Goal: Check status: Check status

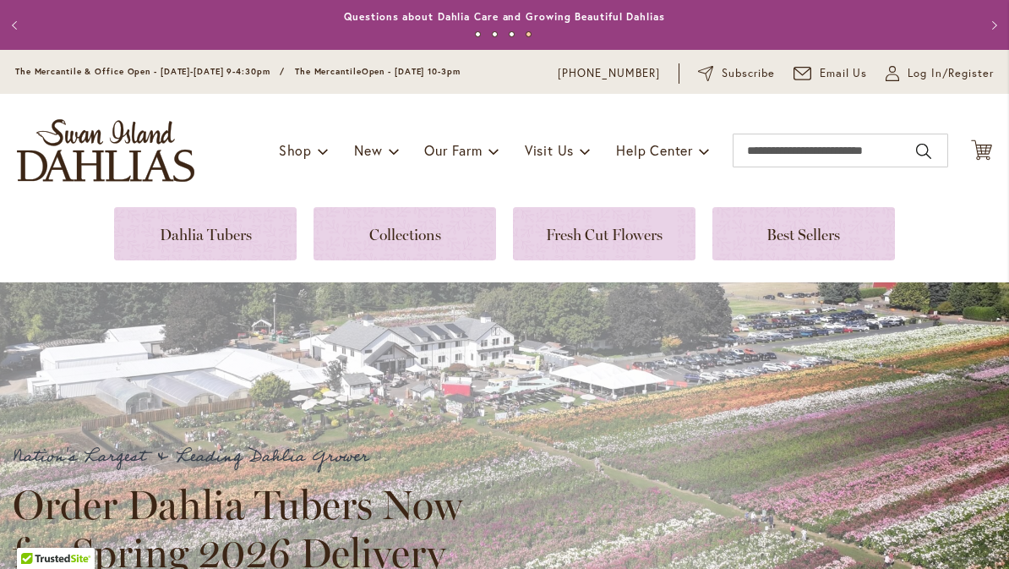
click at [930, 80] on span "Log In/Register" at bounding box center [951, 73] width 86 height 17
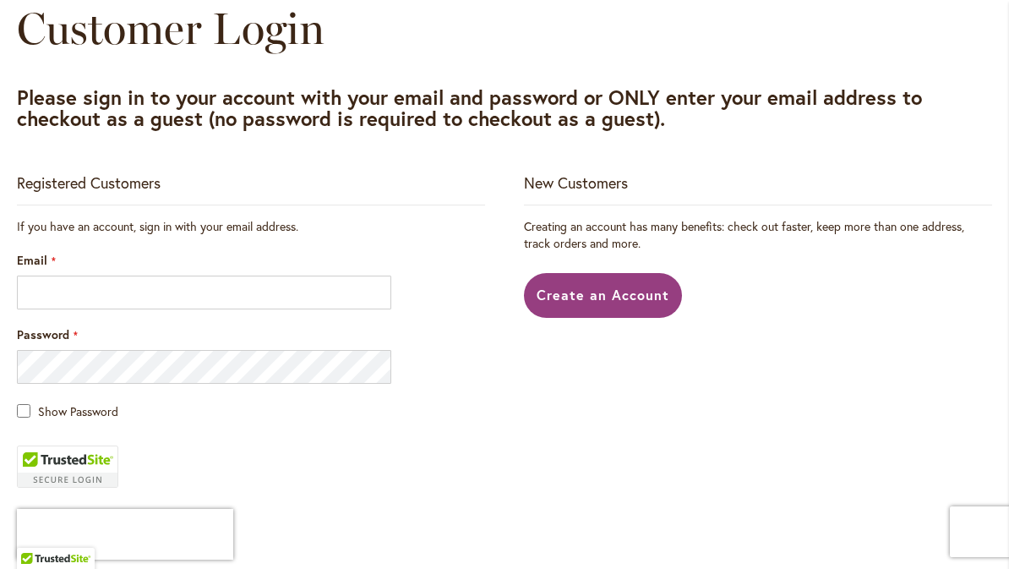
scroll to position [206, 0]
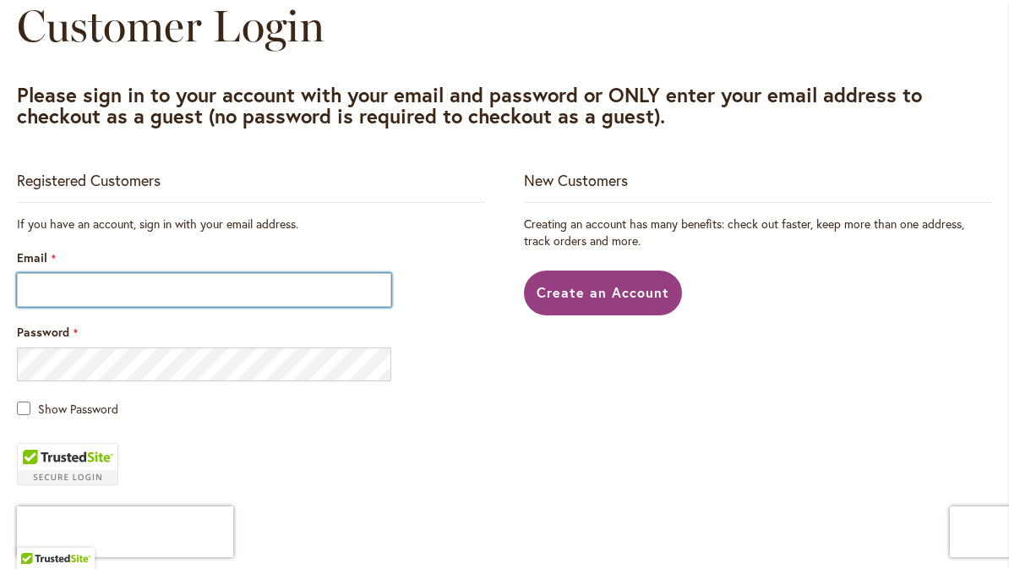
click at [85, 292] on input "Email" at bounding box center [204, 290] width 374 height 34
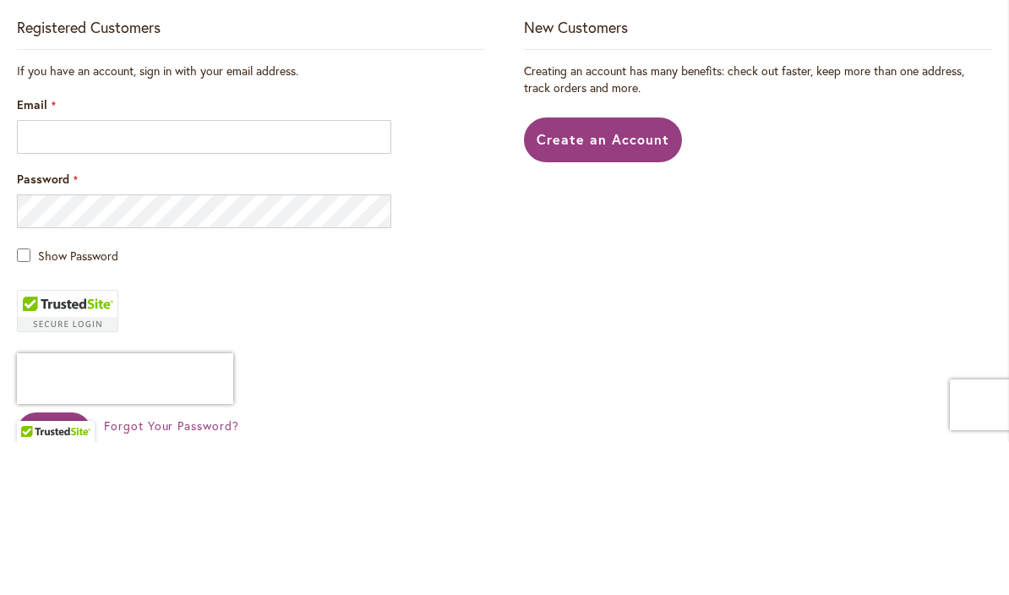
type input "**********"
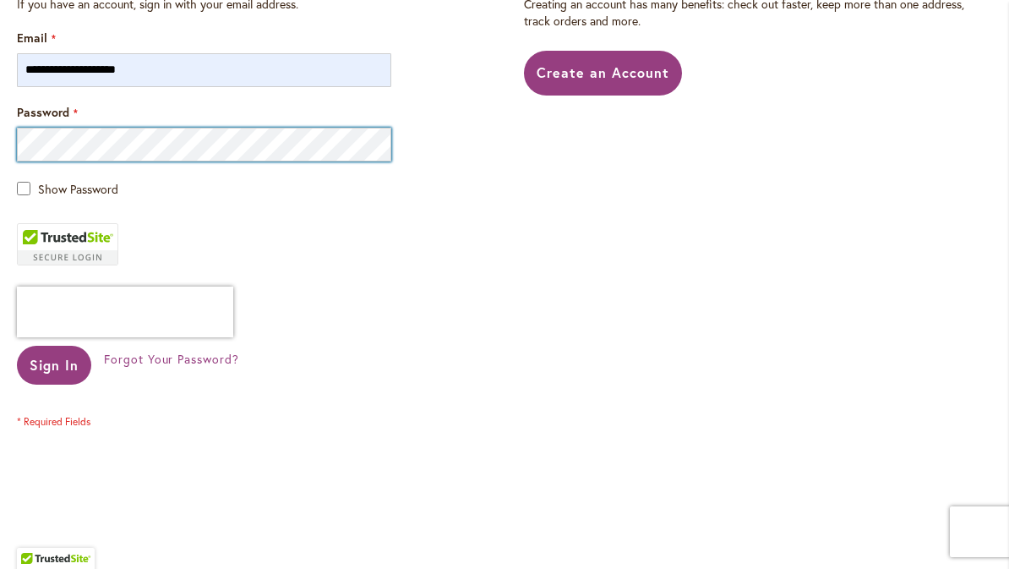
scroll to position [425, 0]
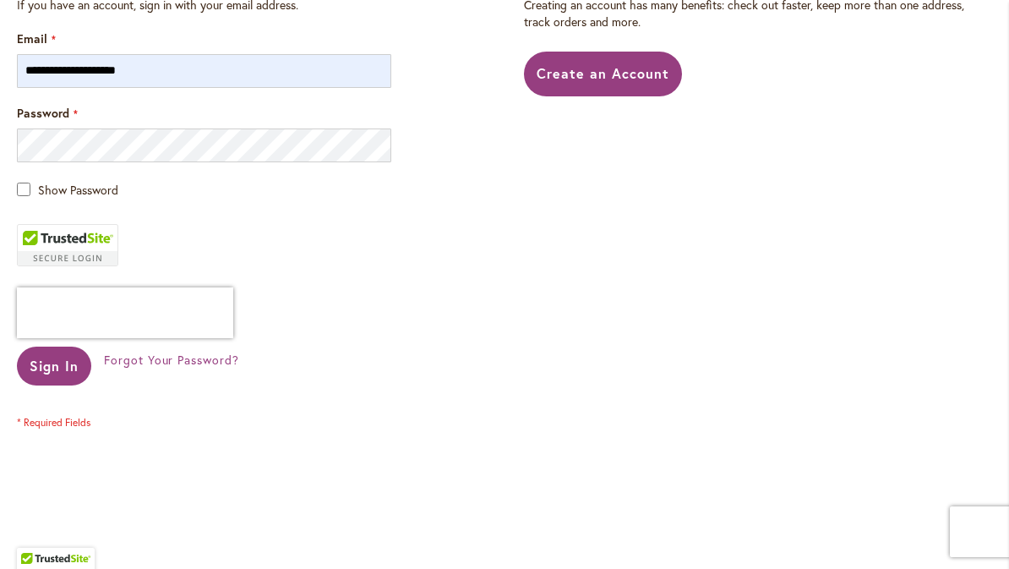
click at [63, 363] on span "Sign In" at bounding box center [54, 366] width 49 height 18
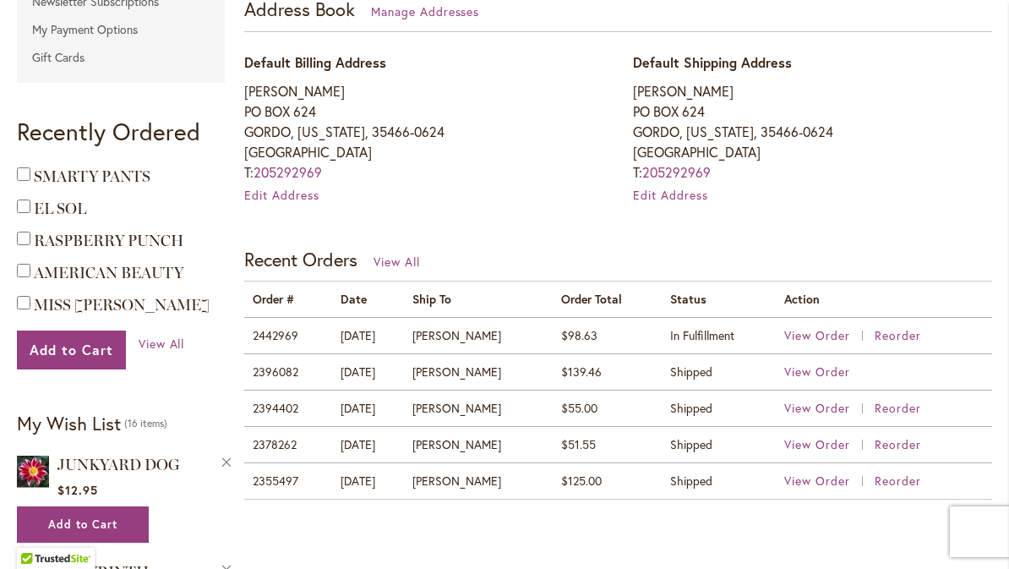
scroll to position [511, 0]
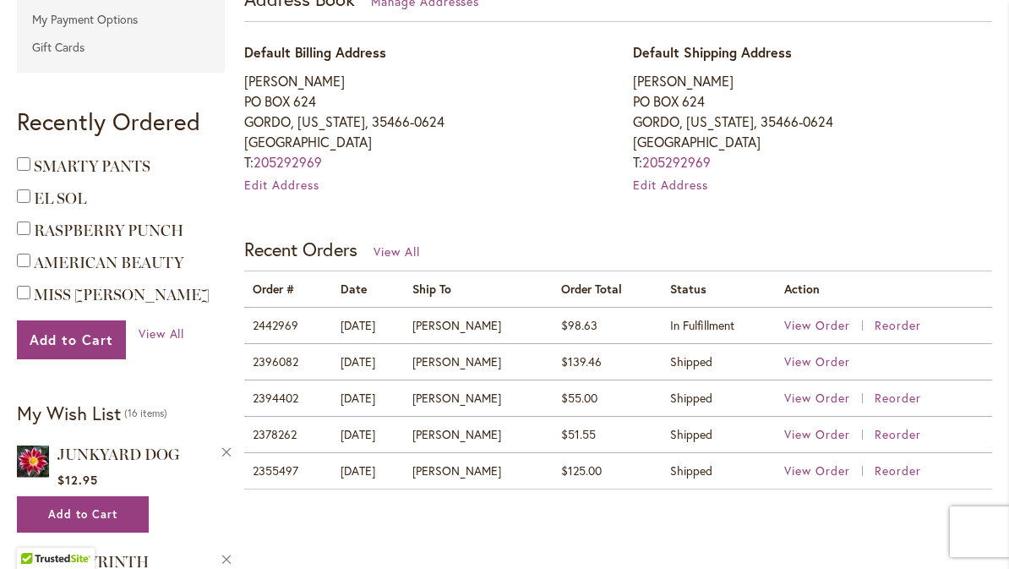
click at [807, 468] on span "View Order" at bounding box center [817, 470] width 66 height 16
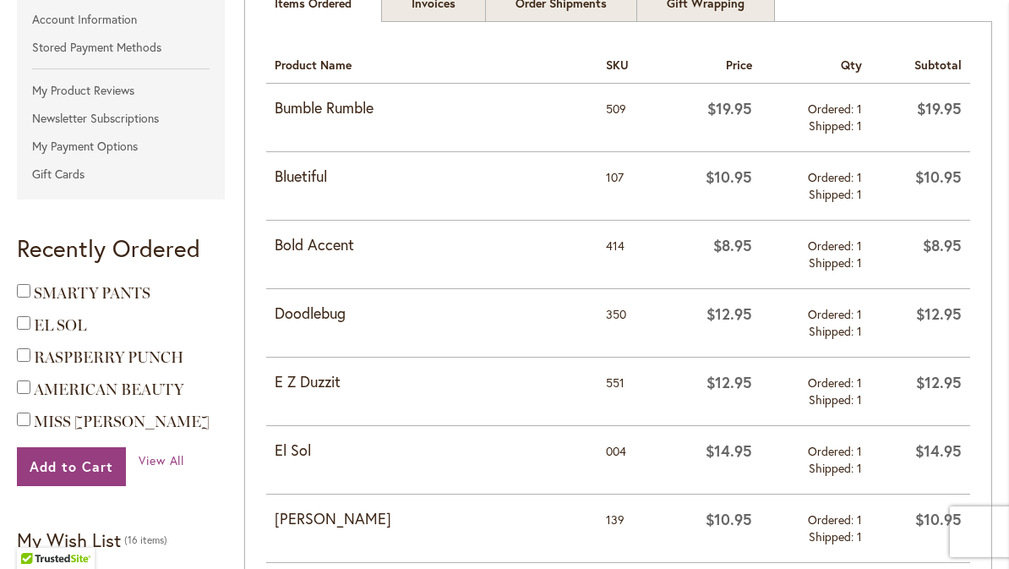
scroll to position [393, 0]
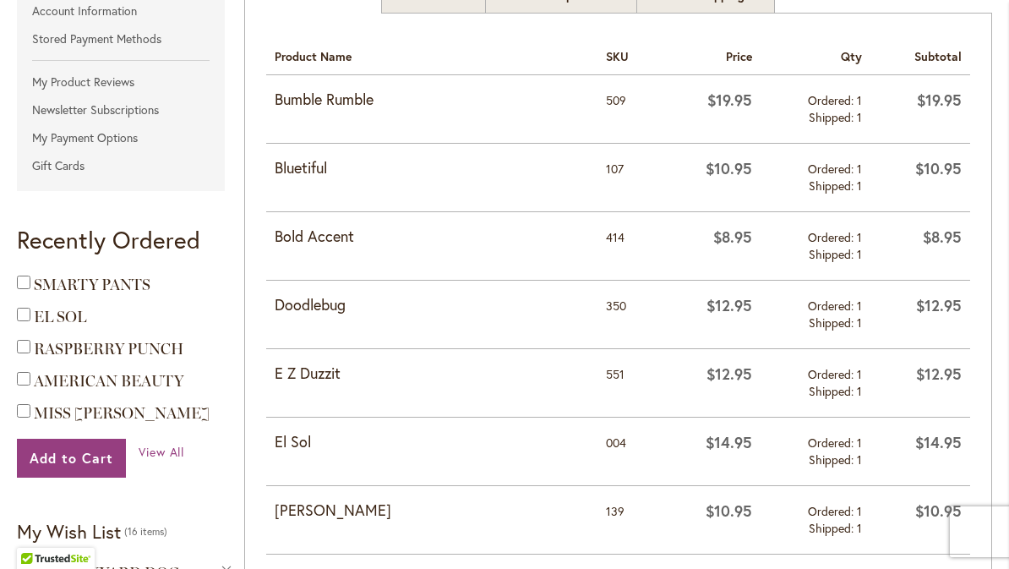
click at [310, 312] on strong "Doodlebug" at bounding box center [432, 305] width 314 height 22
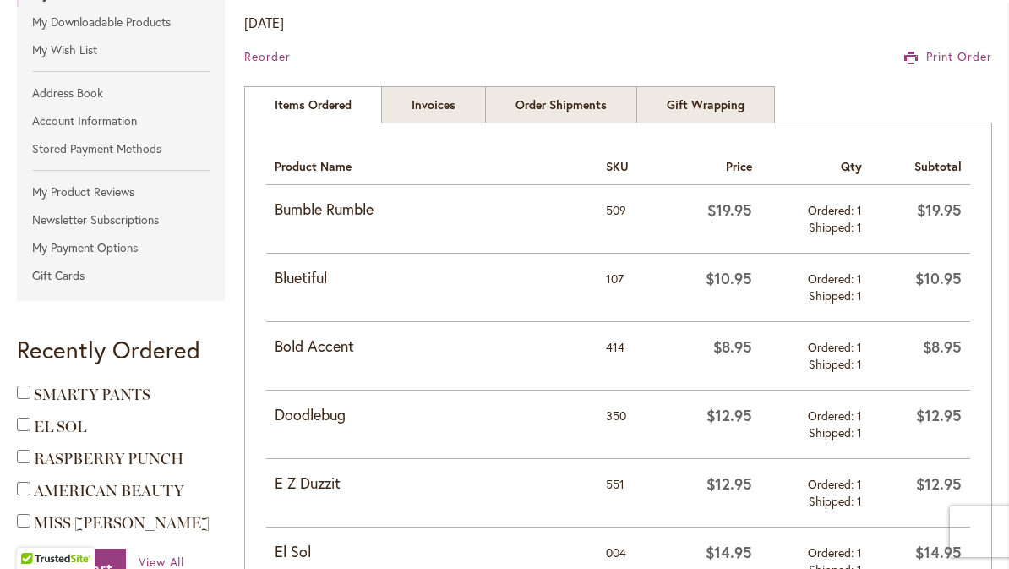
scroll to position [269, 0]
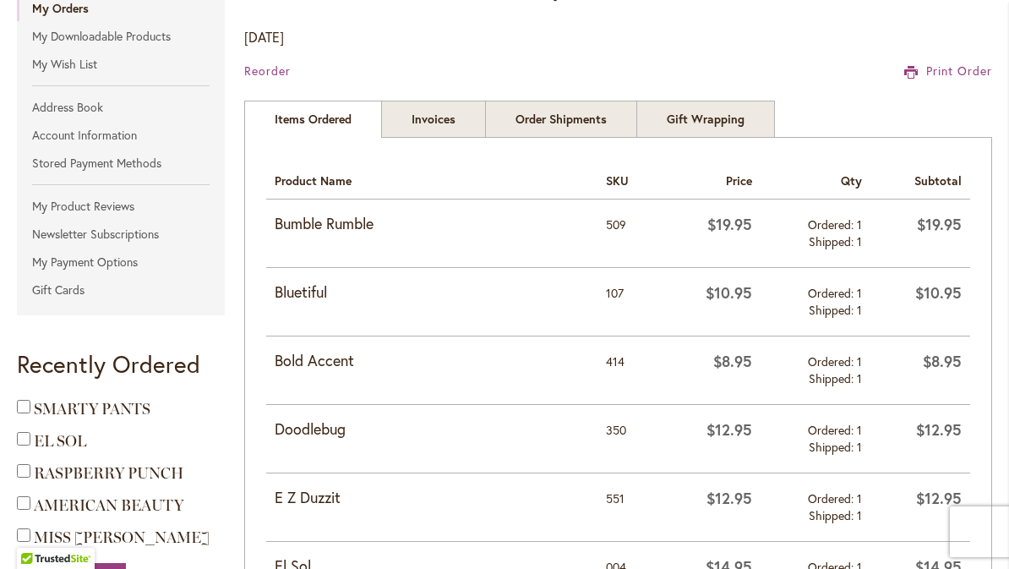
click at [313, 432] on strong "Doodlebug" at bounding box center [432, 429] width 314 height 22
click at [320, 440] on td "Doodlebug" at bounding box center [431, 438] width 331 height 68
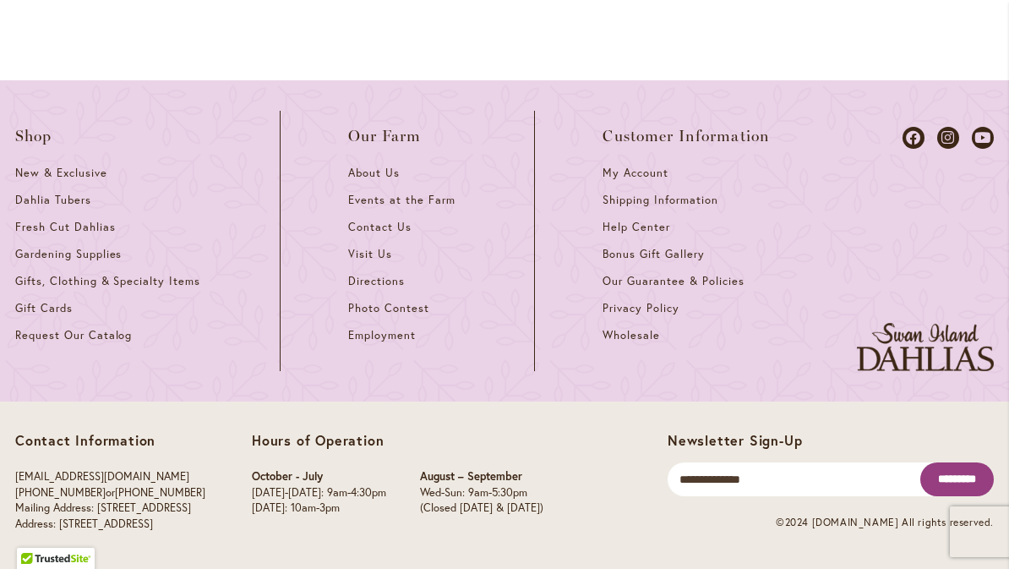
scroll to position [2712, 0]
